Goal: Transaction & Acquisition: Download file/media

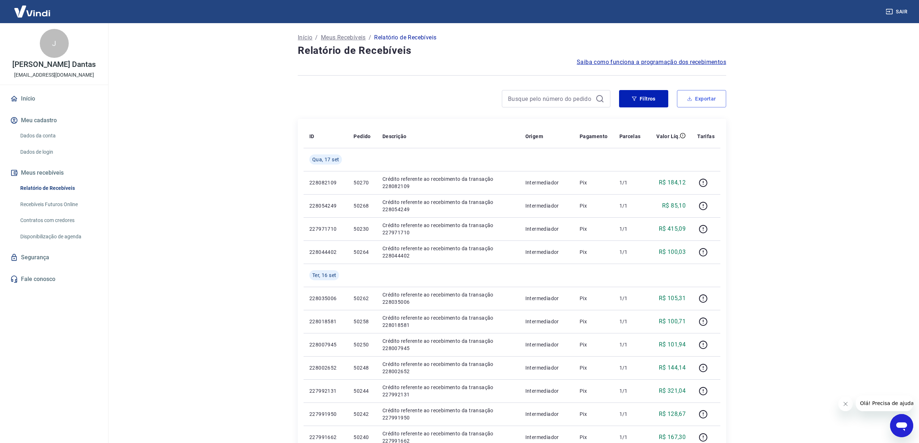
click at [706, 99] on button "Exportar" at bounding box center [701, 98] width 49 height 17
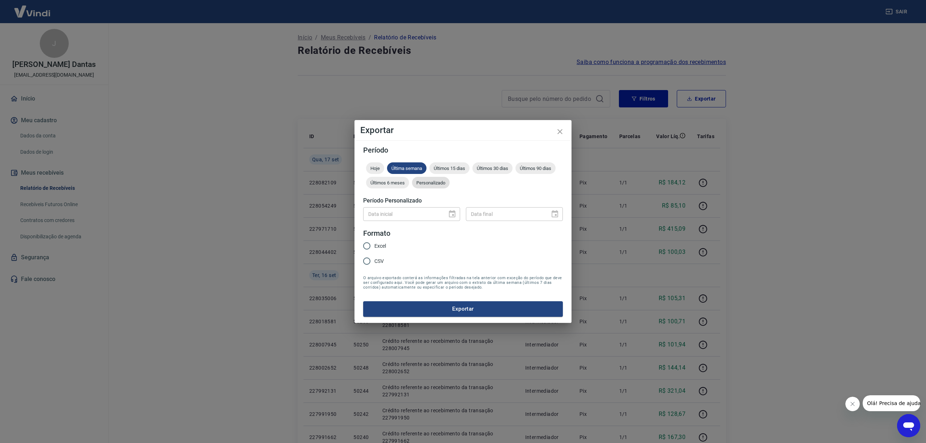
click at [429, 181] on span "Personalizado" at bounding box center [431, 182] width 38 height 5
click at [433, 183] on span "Personalizado" at bounding box center [431, 182] width 38 height 5
click at [455, 213] on icon "Choose date" at bounding box center [452, 213] width 7 height 7
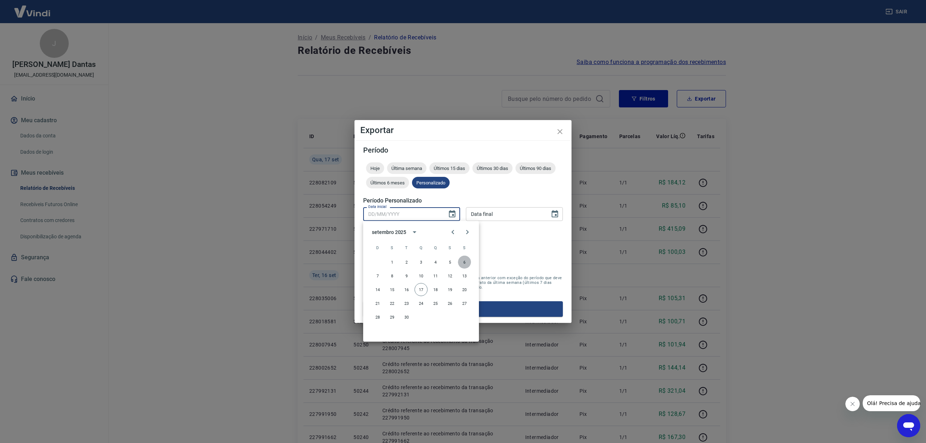
click at [466, 259] on button "6" at bounding box center [464, 262] width 13 height 13
type input "[DATE]"
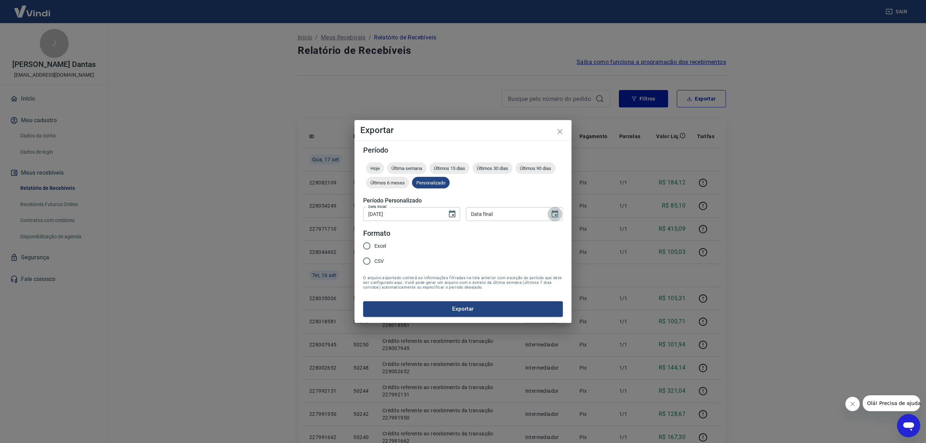
click at [556, 216] on icon "Choose date" at bounding box center [554, 214] width 9 height 9
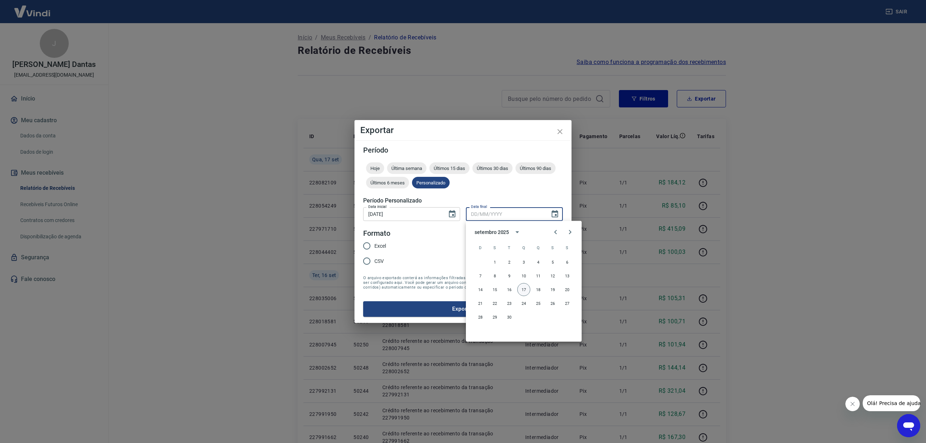
click at [522, 286] on button "17" at bounding box center [523, 289] width 13 height 13
type input "[DATE]"
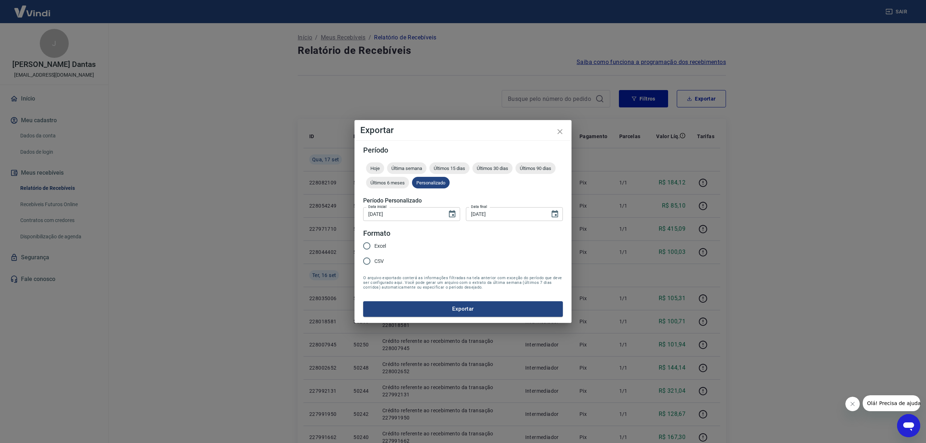
drag, startPoint x: 367, startPoint y: 262, endPoint x: 419, endPoint y: 285, distance: 57.6
click at [367, 261] on input "CSV" at bounding box center [366, 261] width 15 height 15
radio input "true"
click at [463, 308] on button "Exportar" at bounding box center [463, 308] width 200 height 15
